Goal: Participate in discussion

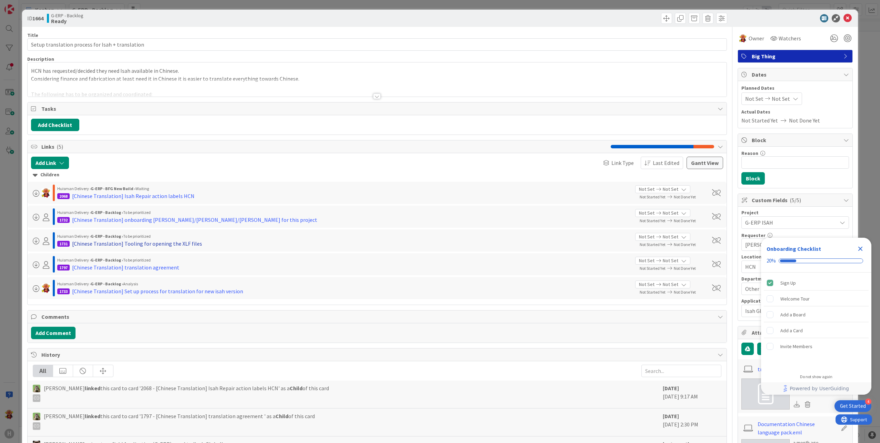
click at [163, 245] on div "[Chinese Translation] Tooling for opening the XLF files" at bounding box center [137, 243] width 130 height 8
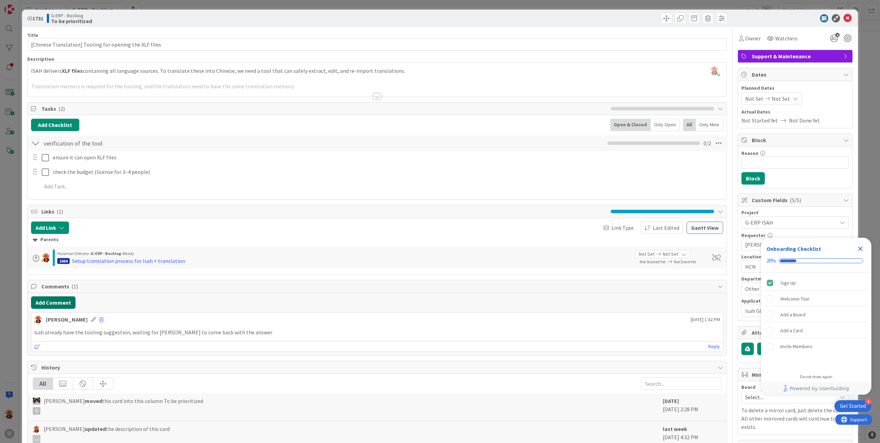
click at [47, 304] on button "Add Comment" at bounding box center [53, 302] width 45 height 12
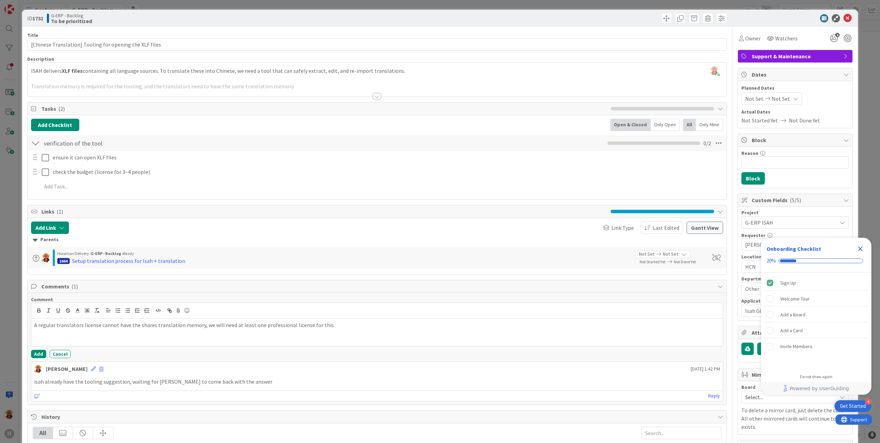
click at [29, 356] on div "Comment A regular translators license cannot have the shares translation memory…" at bounding box center [377, 349] width 699 height 112
drag, startPoint x: 37, startPoint y: 355, endPoint x: 391, endPoint y: 329, distance: 355.3
click at [37, 355] on button "Add" at bounding box center [38, 354] width 15 height 8
